Goal: Task Accomplishment & Management: Use online tool/utility

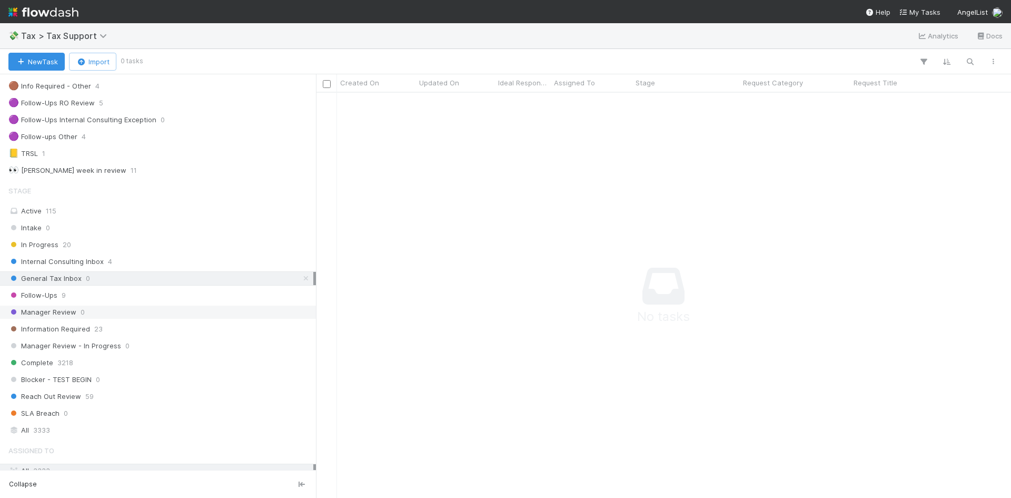
scroll to position [158, 0]
click at [53, 296] on span "Follow-Ups" at bounding box center [32, 293] width 49 height 13
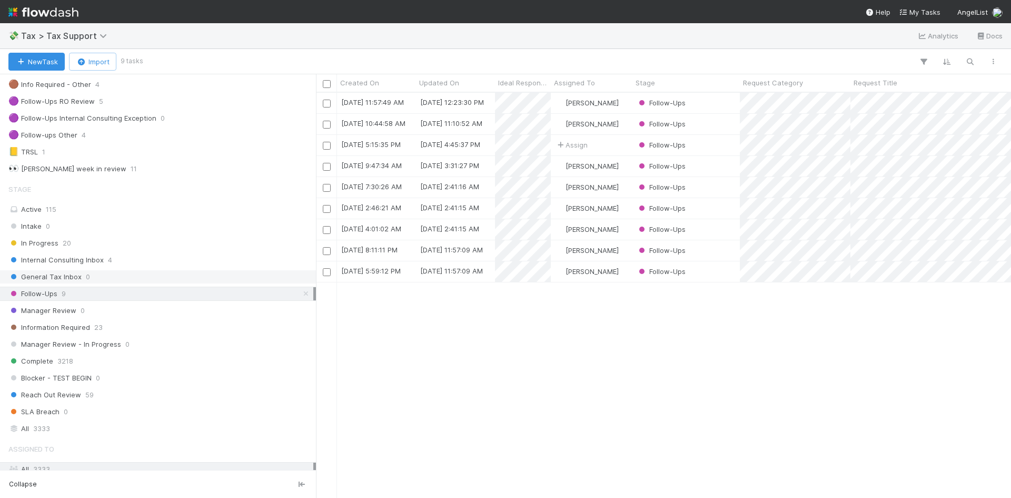
scroll to position [397, 687]
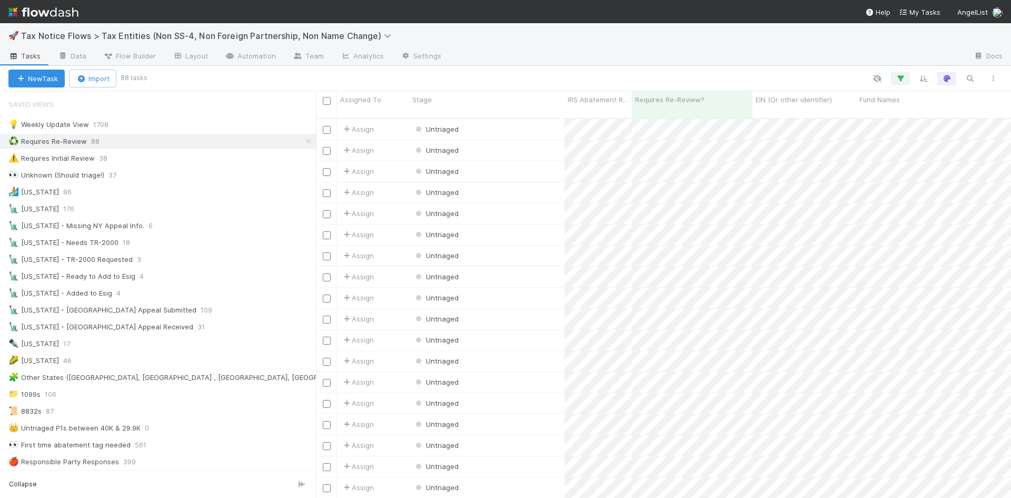
scroll to position [8, 8]
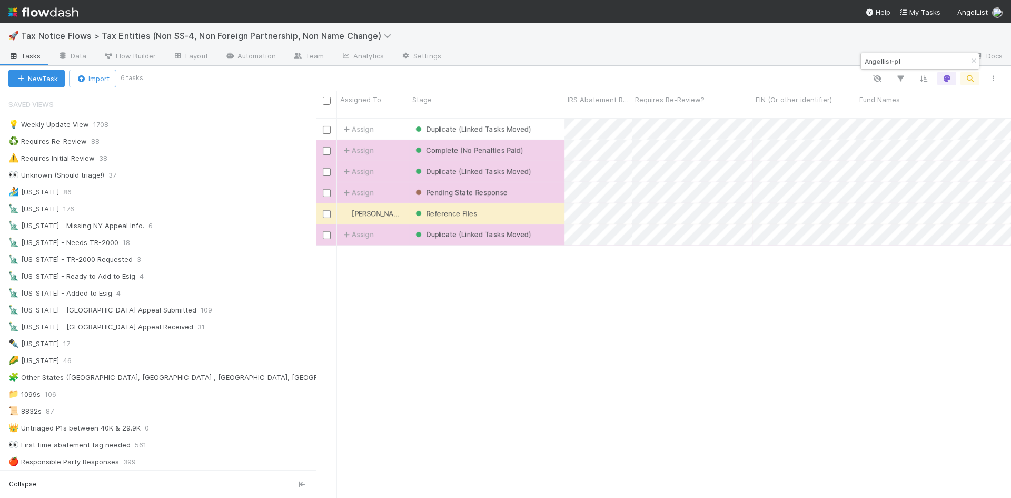
scroll to position [8, 8]
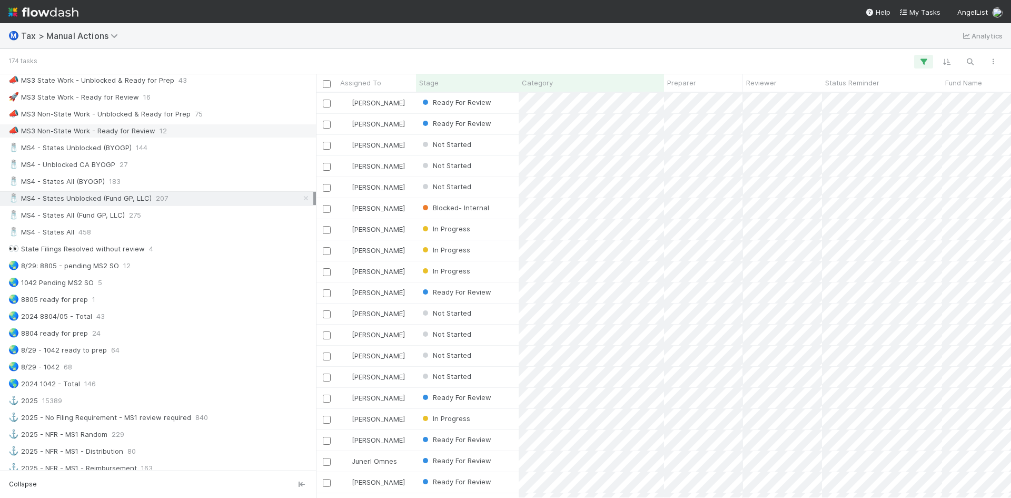
scroll to position [579, 0]
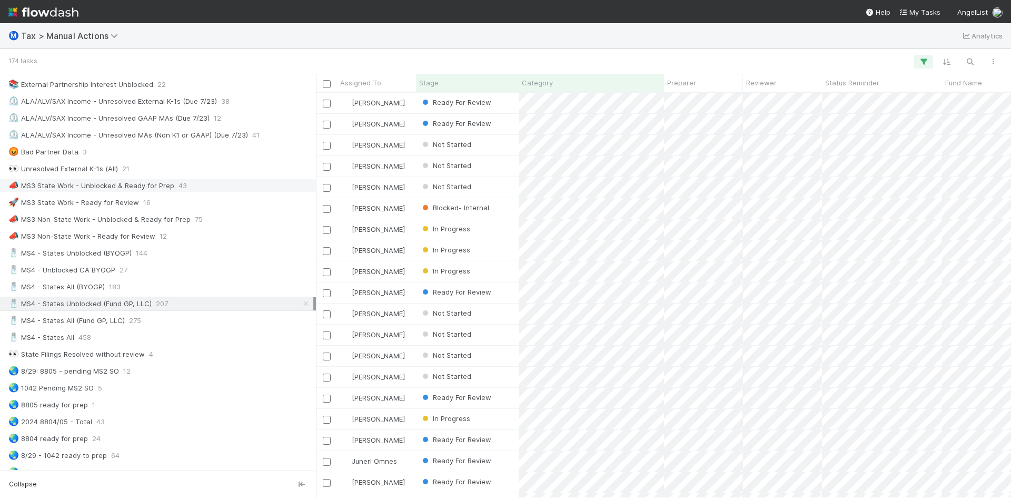
click at [143, 185] on div "📣 MS3 State Work - Unblocked & Ready for Prep" at bounding box center [91, 185] width 166 height 13
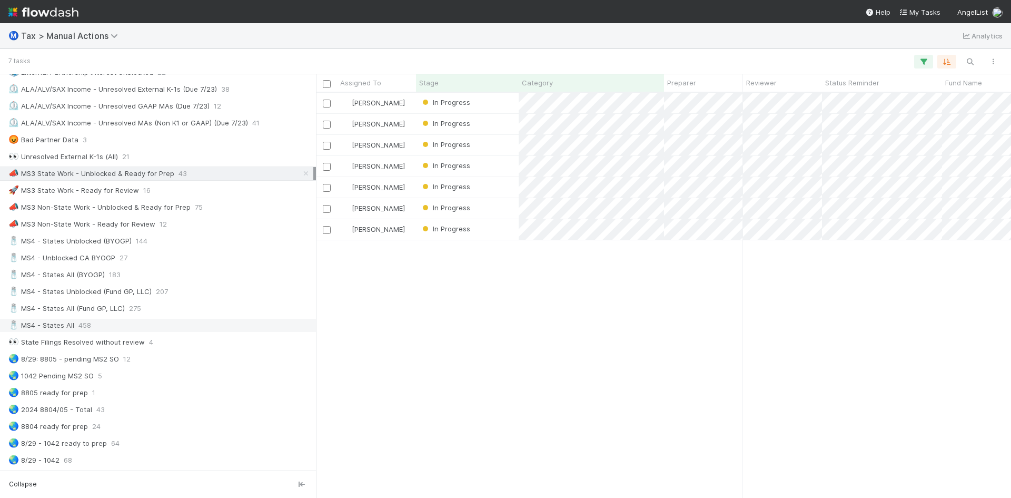
scroll to position [579, 0]
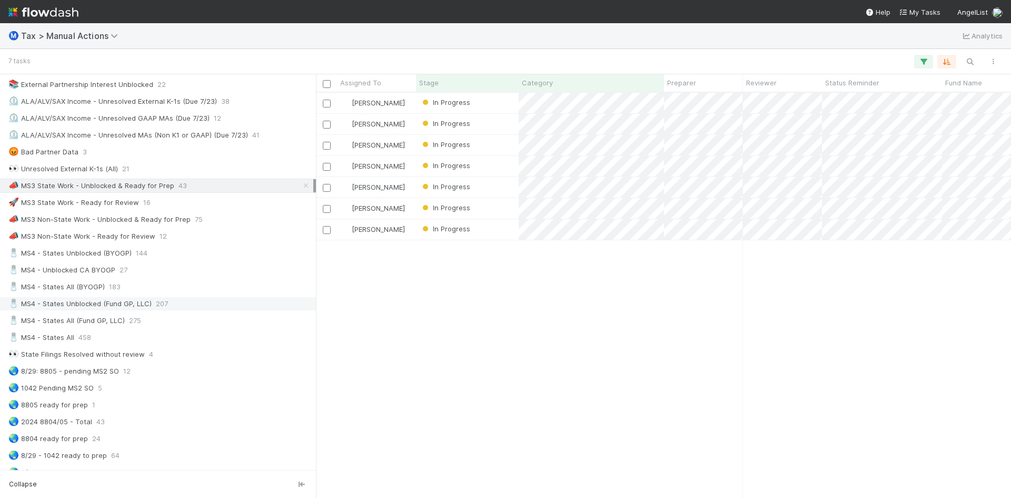
click at [85, 307] on div "🧂 MS4 - States Unblocked (Fund GP, LLC)" at bounding box center [79, 303] width 143 height 13
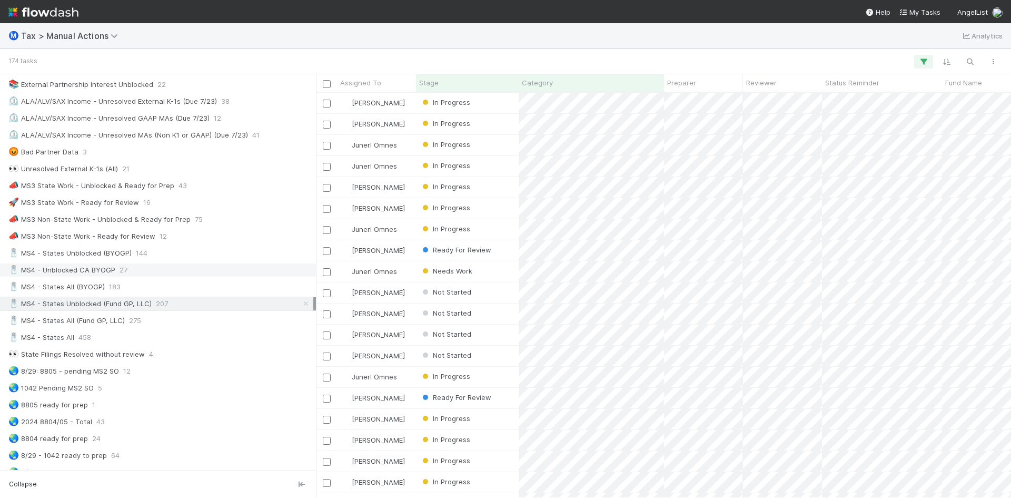
scroll to position [397, 687]
click at [90, 269] on div "🧂 MS4 - Unblocked CA BYOGP" at bounding box center [61, 269] width 107 height 13
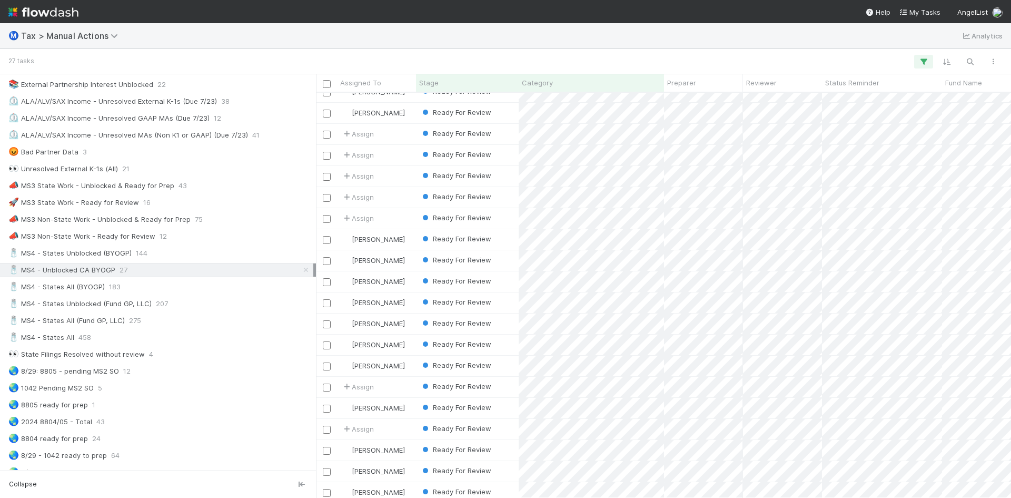
scroll to position [172, 0]
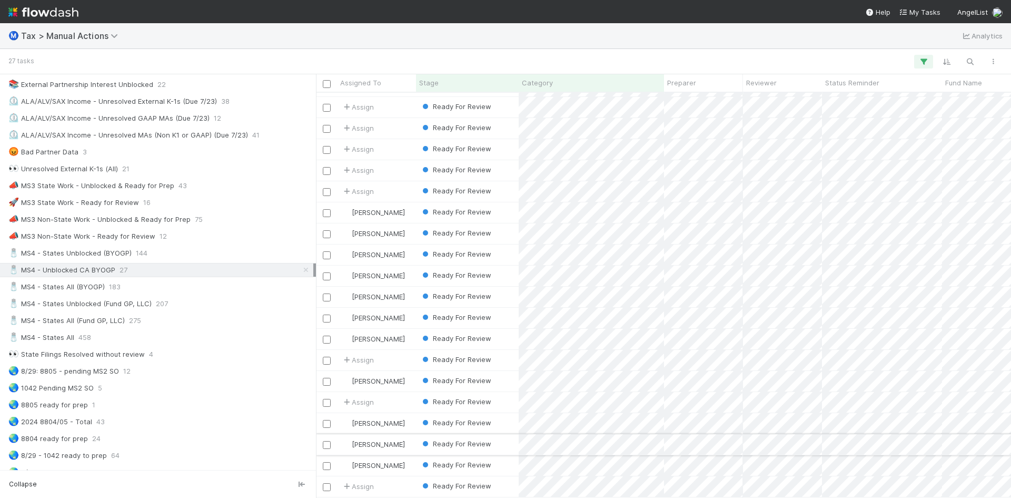
click at [409, 435] on div "[PERSON_NAME]" at bounding box center [376, 444] width 79 height 21
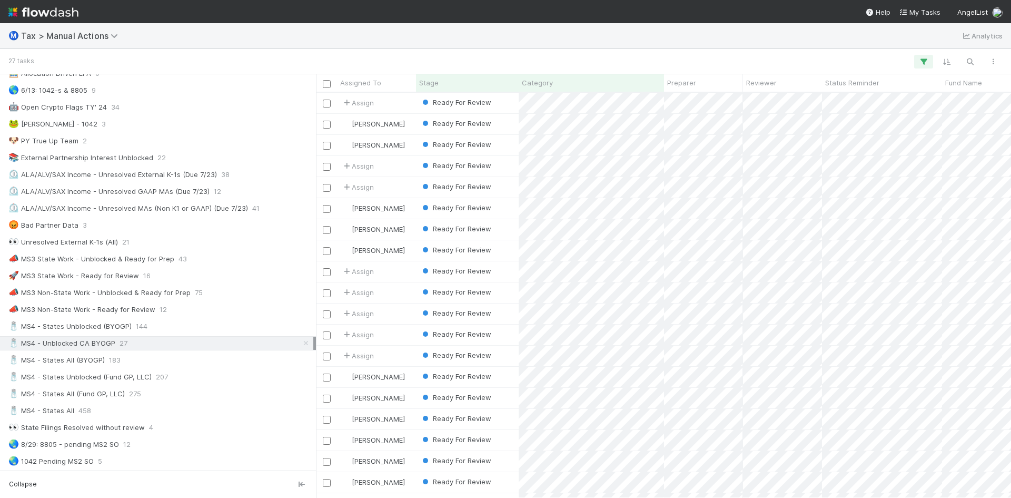
scroll to position [0, 0]
click at [99, 362] on div "🧂 MS4 - States All (BYOGP)" at bounding box center [56, 359] width 96 height 13
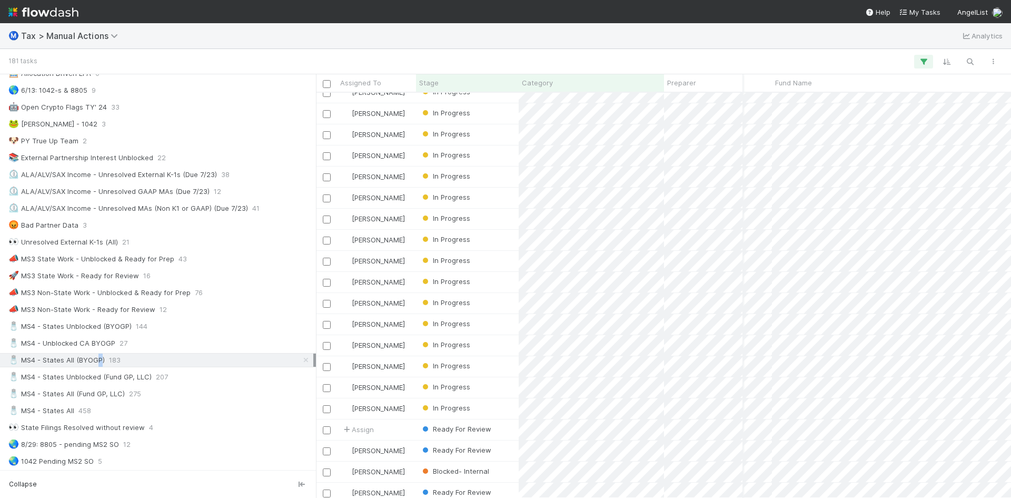
scroll to position [158, 160]
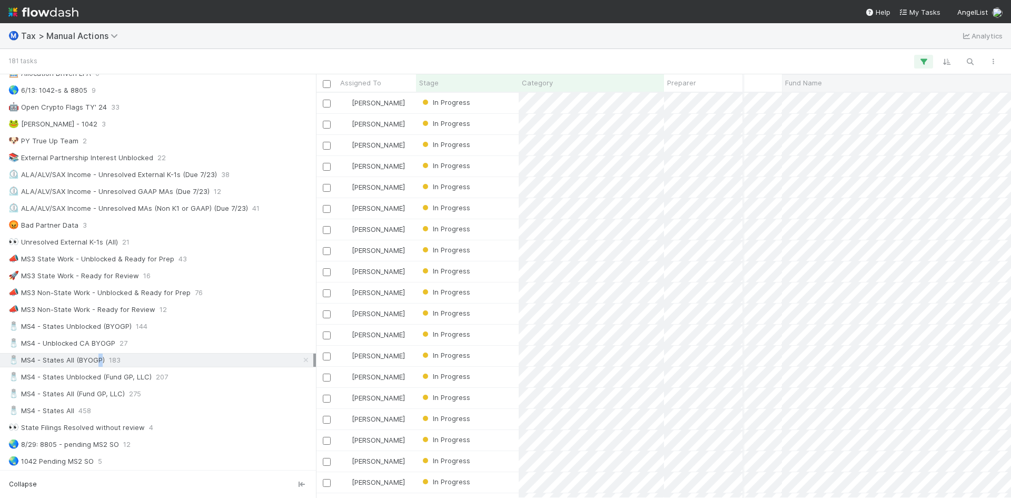
click at [823, 83] on div "Fund Name" at bounding box center [931, 82] width 292 height 11
click at [836, 98] on div "Sort A → Z" at bounding box center [846, 103] width 120 height 16
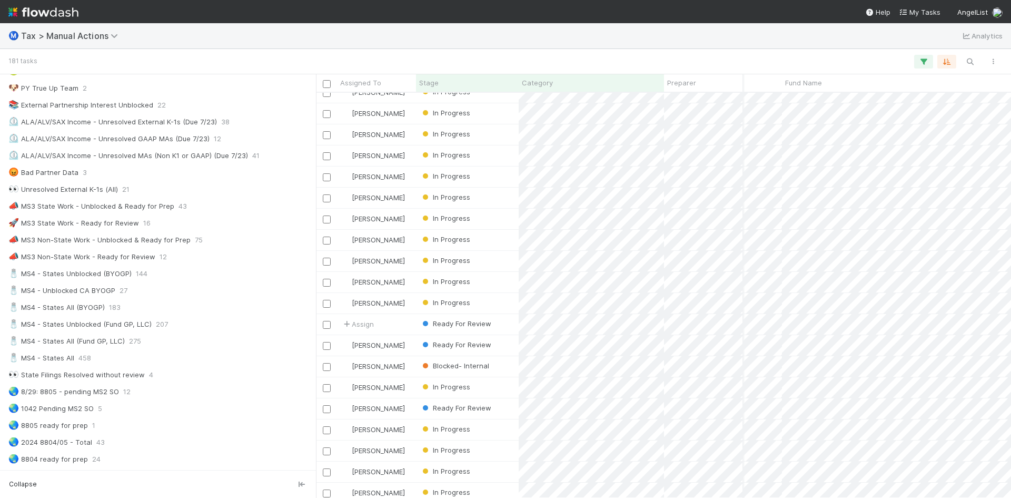
scroll to position [685, 160]
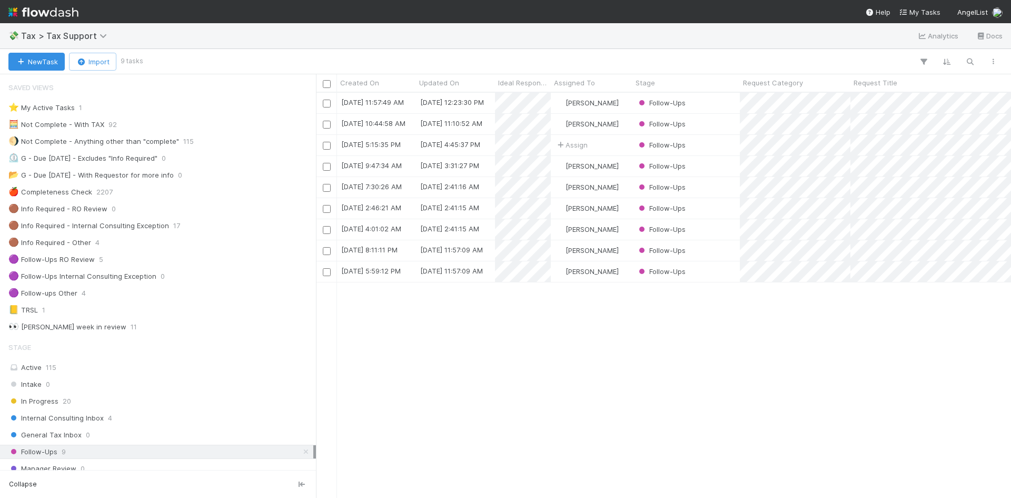
scroll to position [8, 8]
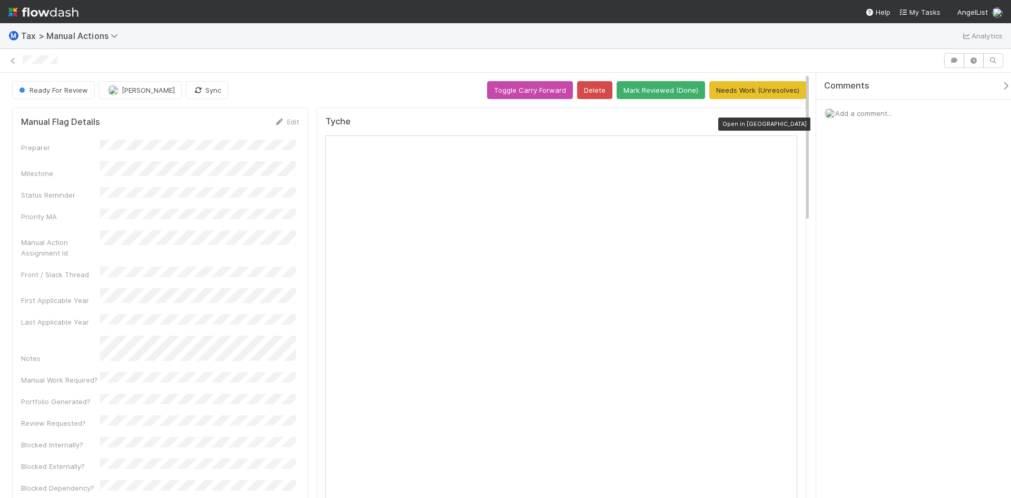
click at [787, 121] on icon at bounding box center [792, 124] width 11 height 7
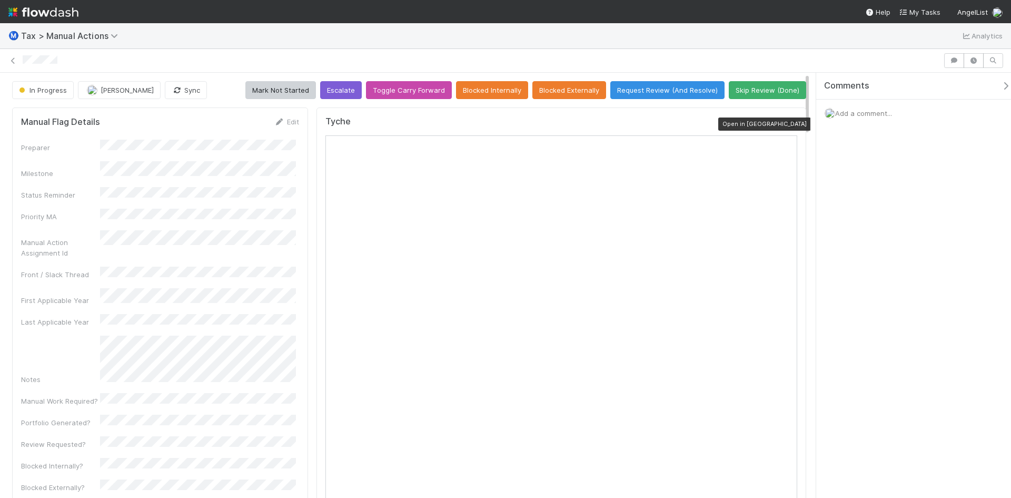
click at [788, 122] on icon at bounding box center [792, 124] width 11 height 7
